Goal: Task Accomplishment & Management: Complete application form

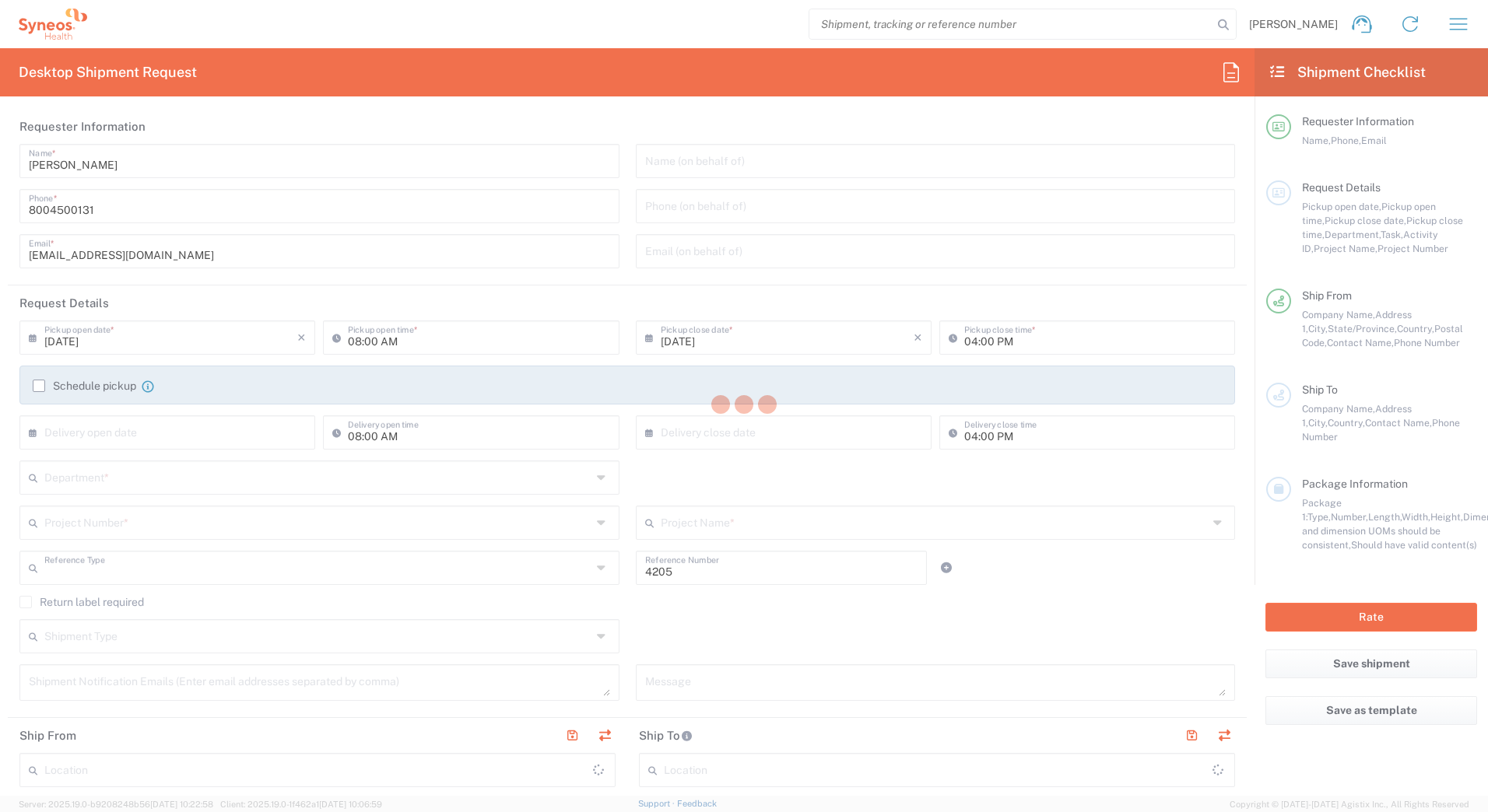
type input "Department"
type input "[US_STATE]"
type input "[GEOGRAPHIC_DATA]"
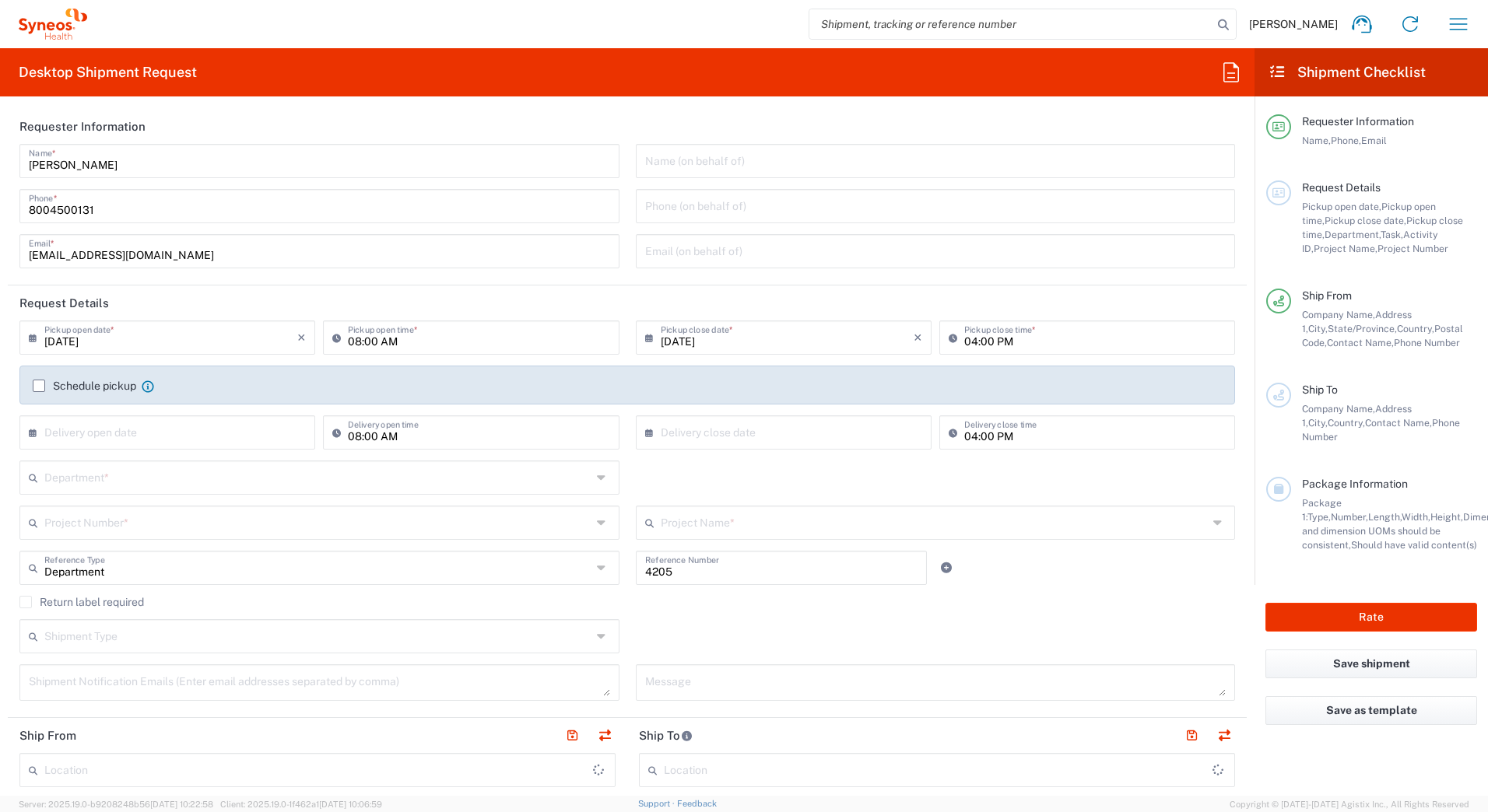
type input "Syneos Health Commercial Servi- [GEOGRAPHIC_DATA] [GEOGRAPHIC_DATA]"
